Goal: Information Seeking & Learning: Learn about a topic

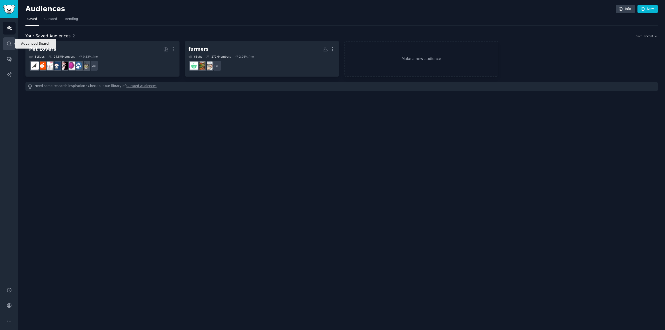
click at [9, 44] on icon "Sidebar" at bounding box center [8, 43] width 5 height 5
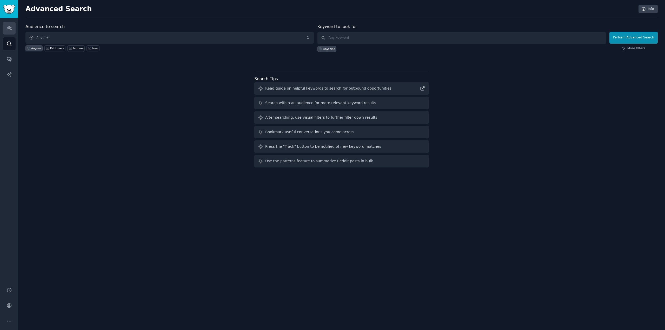
click at [14, 28] on link "Audiences" at bounding box center [9, 28] width 13 height 13
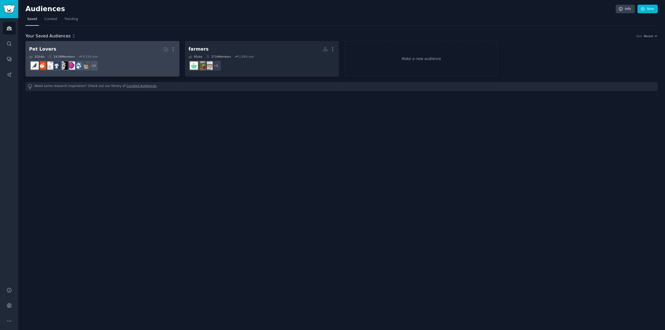
click at [134, 57] on div "31 Sub s 24.5M Members 0.53 % /mo" at bounding box center [102, 57] width 147 height 4
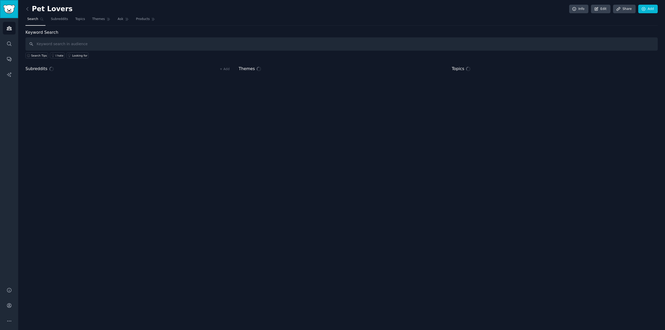
click at [11, 12] on img "Sidebar" at bounding box center [9, 9] width 12 height 9
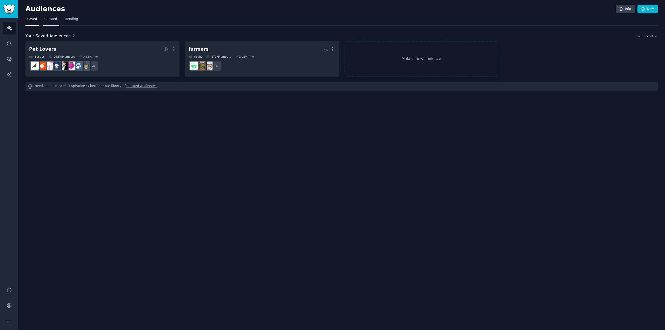
click at [52, 20] on span "Curated" at bounding box center [50, 19] width 13 height 5
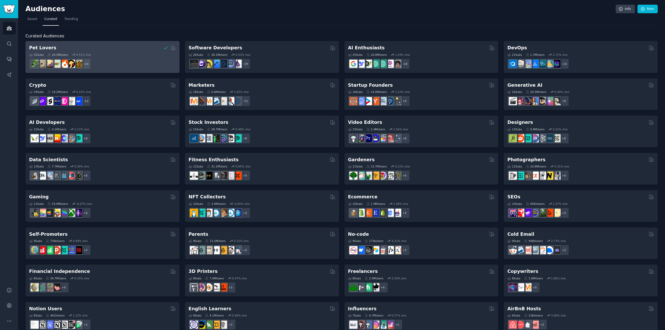
click at [114, 56] on div "31 Sub s 24.5M Users 0.51 % /mo" at bounding box center [102, 55] width 147 height 4
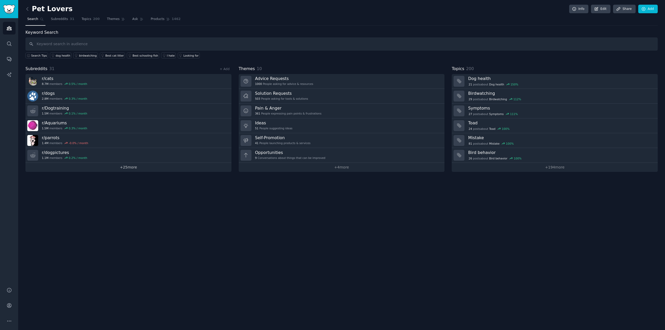
click at [124, 167] on link "+ 25 more" at bounding box center [128, 167] width 206 height 9
click at [338, 168] on link "+ 4 more" at bounding box center [342, 167] width 206 height 9
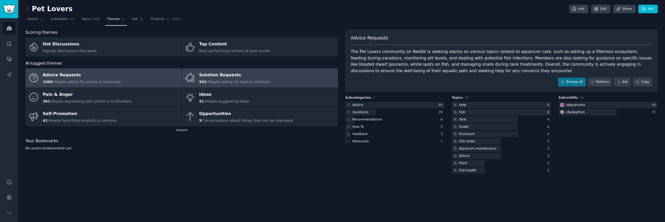
click at [227, 79] on div "Solution Requests" at bounding box center [234, 75] width 71 height 8
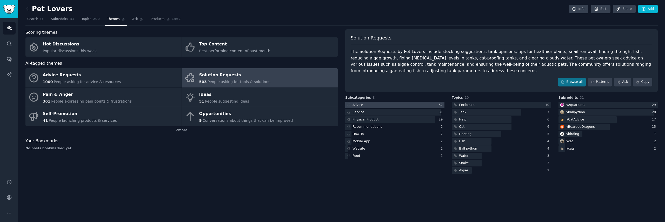
click at [378, 106] on div at bounding box center [394, 105] width 99 height 6
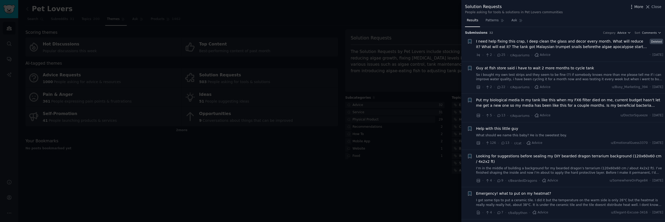
click at [635, 5] on icon "button" at bounding box center [631, 6] width 5 height 5
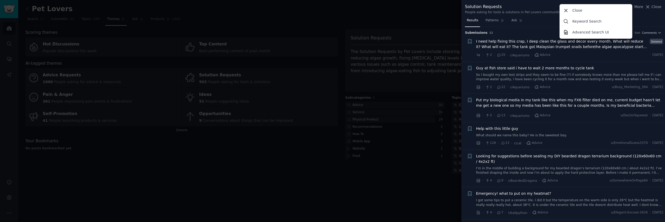
click at [546, 9] on div "Solution Requests" at bounding box center [514, 7] width 98 height 6
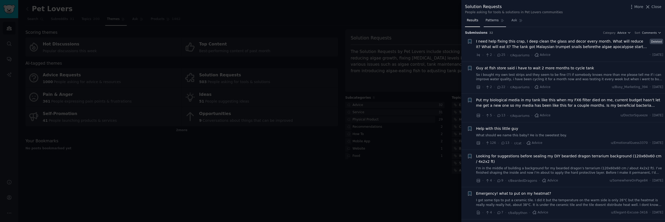
click at [493, 23] on link "Patterns" at bounding box center [495, 21] width 22 height 11
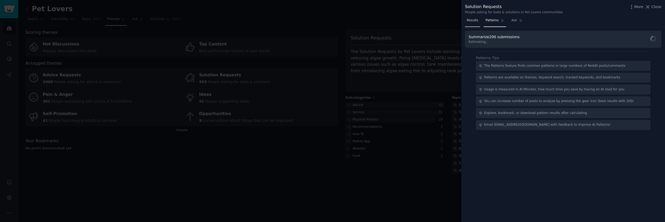
click at [472, 23] on span "Results" at bounding box center [472, 20] width 11 height 5
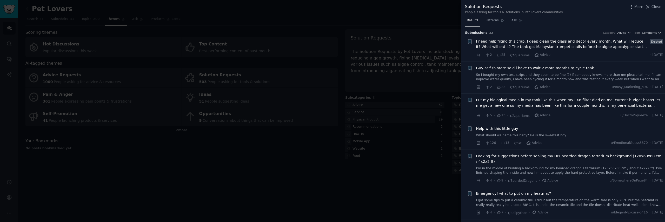
click at [497, 128] on span "Help with this little guy" at bounding box center [497, 128] width 42 height 5
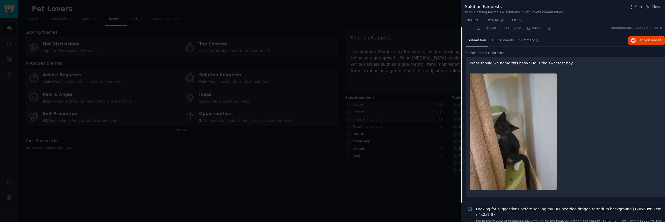
scroll to position [95, 0]
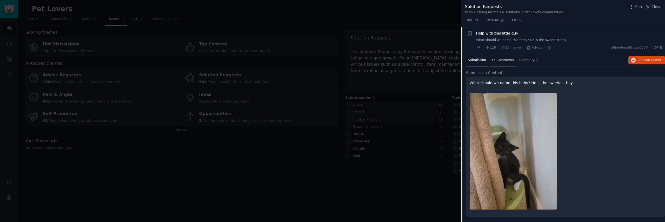
click at [498, 61] on span "13 Comments" at bounding box center [503, 60] width 22 height 5
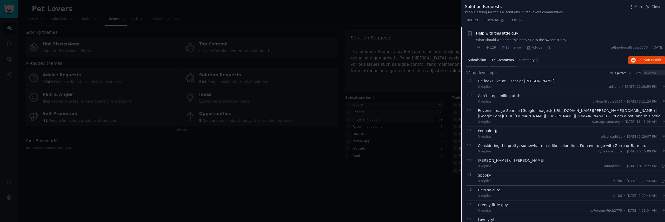
click at [469, 61] on span "Submission" at bounding box center [477, 60] width 18 height 5
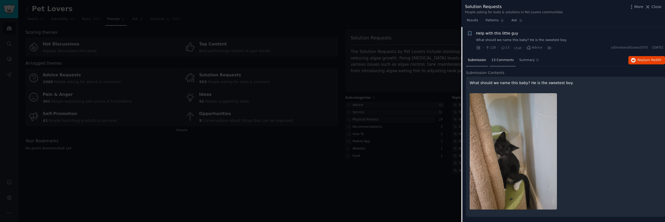
click at [503, 60] on span "13 Comments" at bounding box center [503, 60] width 22 height 5
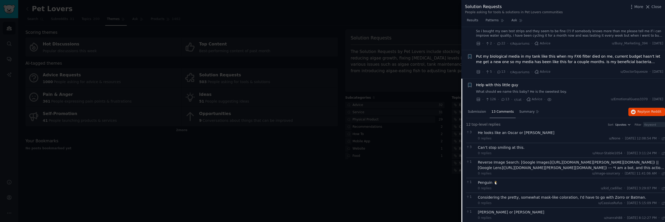
scroll to position [43, 0]
click at [479, 112] on span "Submission" at bounding box center [477, 112] width 18 height 5
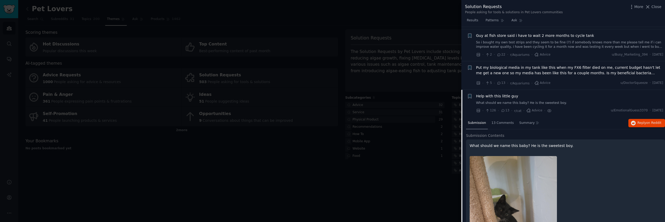
scroll to position [0, 0]
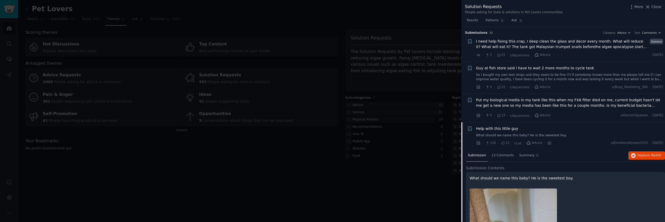
click at [421, 119] on div at bounding box center [332, 111] width 665 height 222
click at [175, 157] on div at bounding box center [332, 111] width 665 height 222
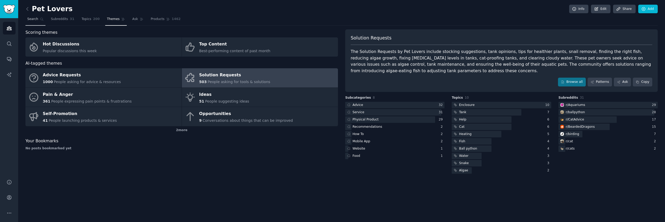
click at [35, 20] on span "Search" at bounding box center [32, 19] width 11 height 5
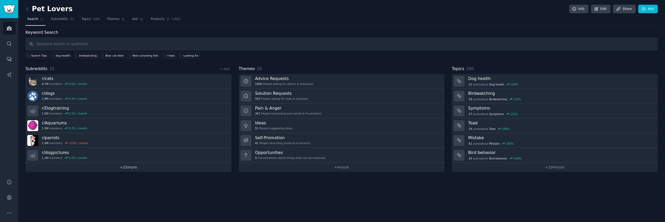
click at [125, 172] on link "+ 25 more" at bounding box center [128, 167] width 206 height 9
type input "robots"
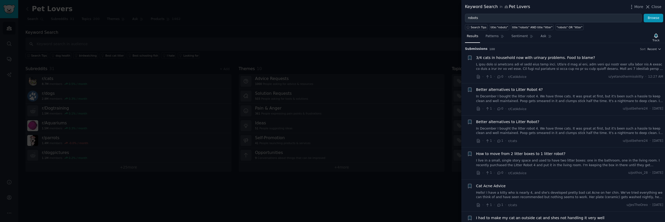
click at [265, 96] on div at bounding box center [332, 111] width 665 height 222
